Goal: Transaction & Acquisition: Purchase product/service

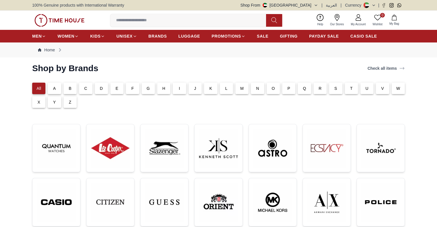
click at [236, 153] on img at bounding box center [218, 148] width 38 height 38
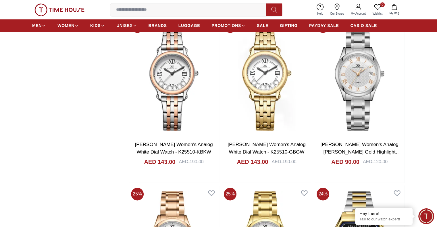
scroll to position [890, 0]
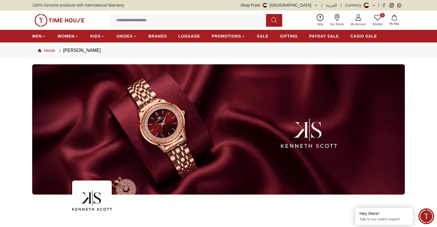
click at [45, 51] on link "Home" at bounding box center [46, 51] width 17 height 6
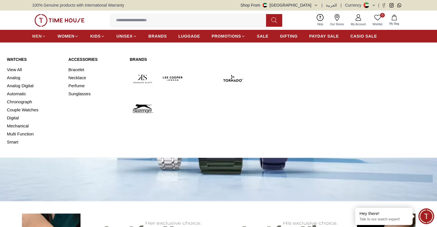
click at [38, 35] on span "MEN" at bounding box center [36, 36] width 9 height 6
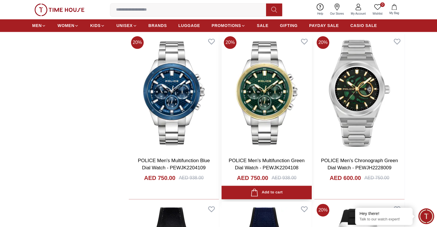
scroll to position [722, 0]
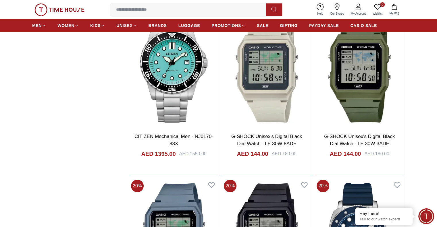
scroll to position [2087, 0]
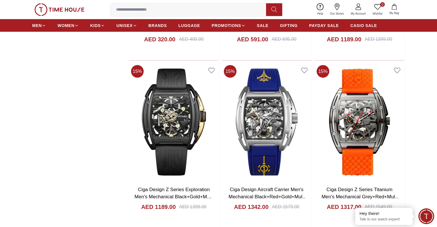
scroll to position [3491, 0]
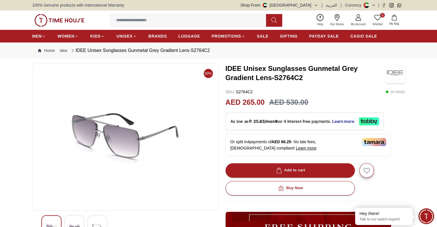
click at [310, 2] on button "Shop From [GEOGRAPHIC_DATA]" at bounding box center [278, 5] width 77 height 6
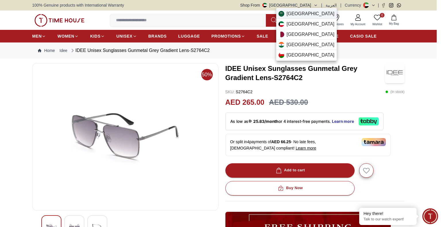
click at [298, 14] on span "[GEOGRAPHIC_DATA]" at bounding box center [310, 13] width 48 height 7
